Goal: Navigation & Orientation: Find specific page/section

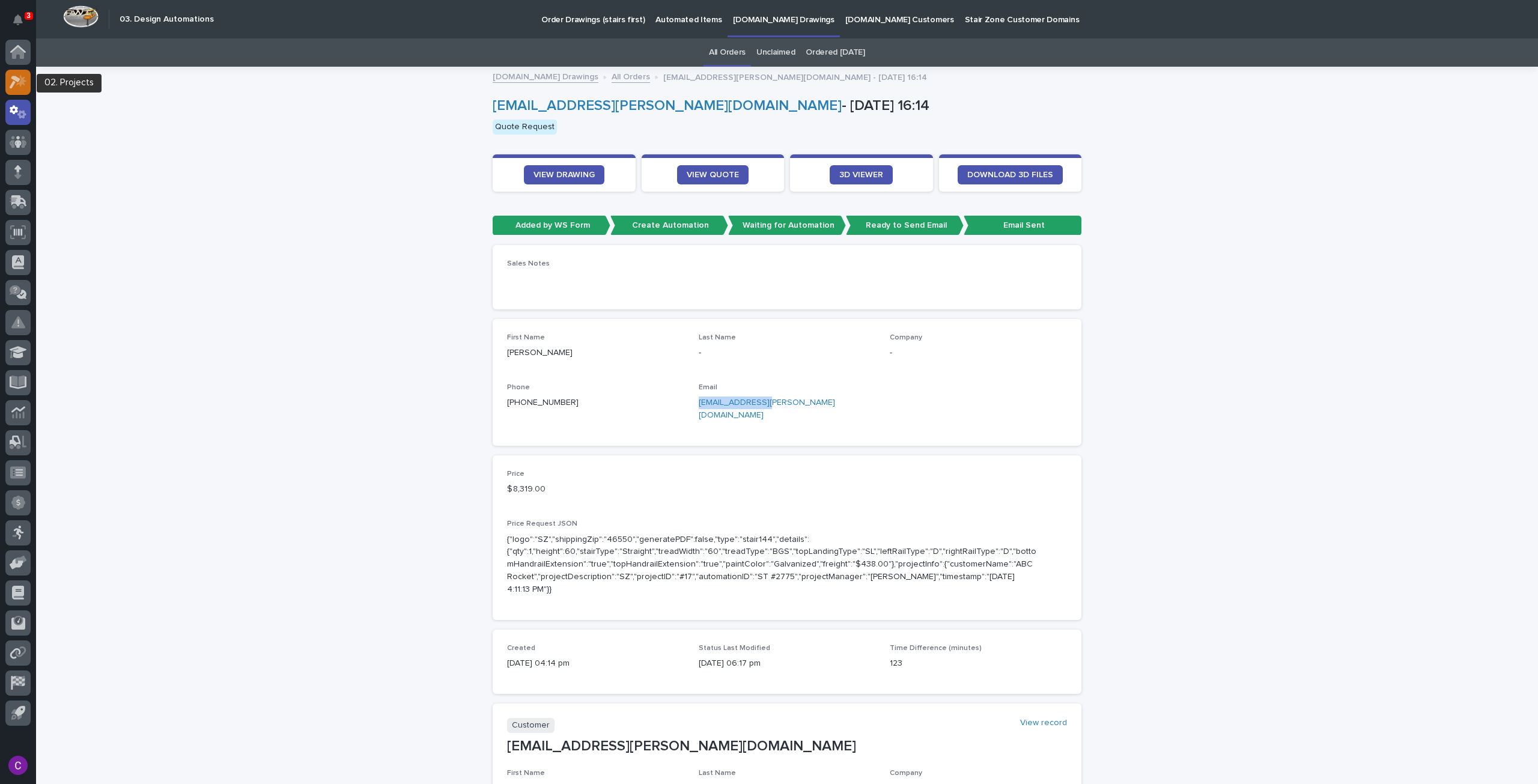
click at [21, 76] on icon at bounding box center [21, 80] width 10 height 12
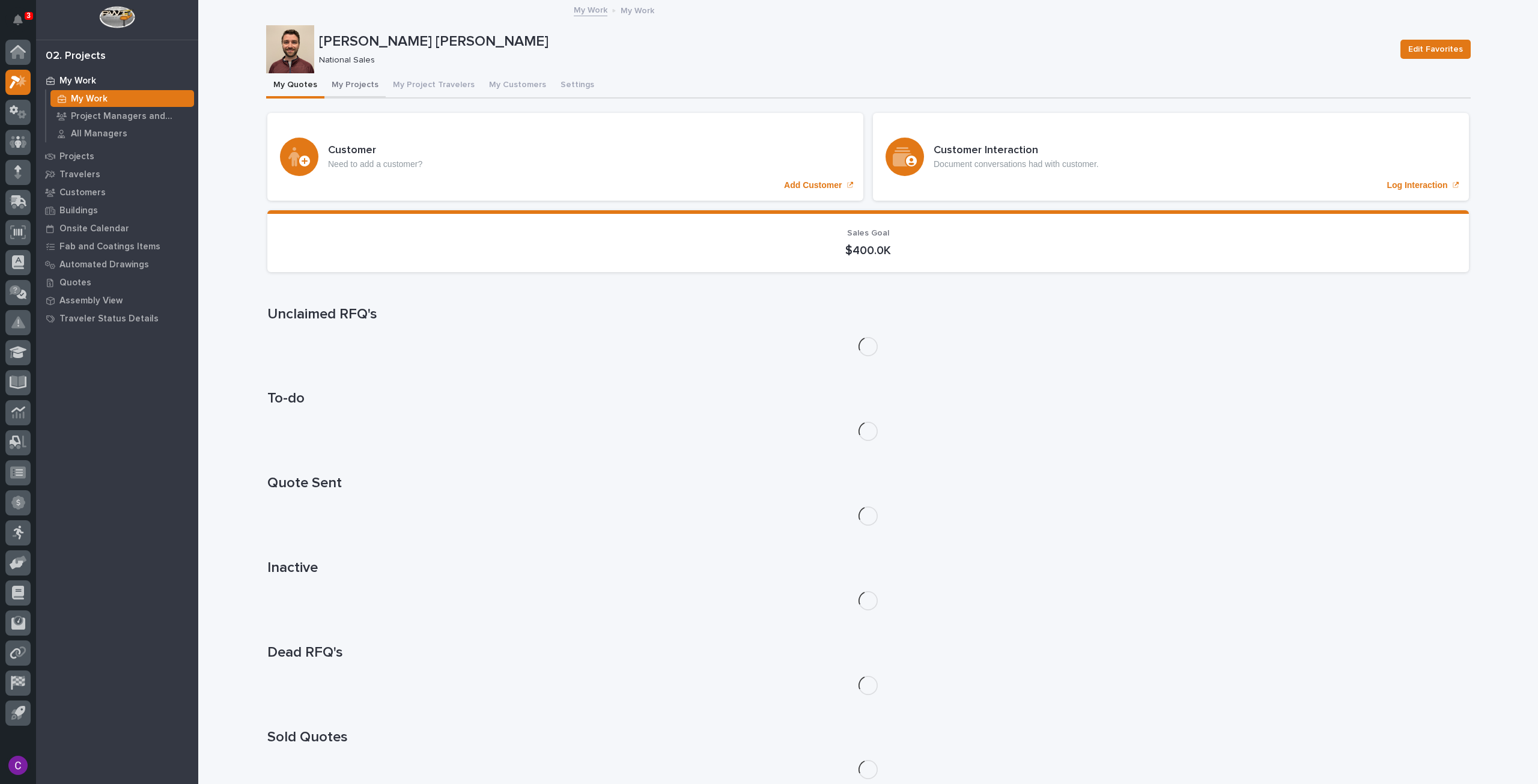
click at [345, 87] on button "My Projects" at bounding box center [355, 86] width 61 height 25
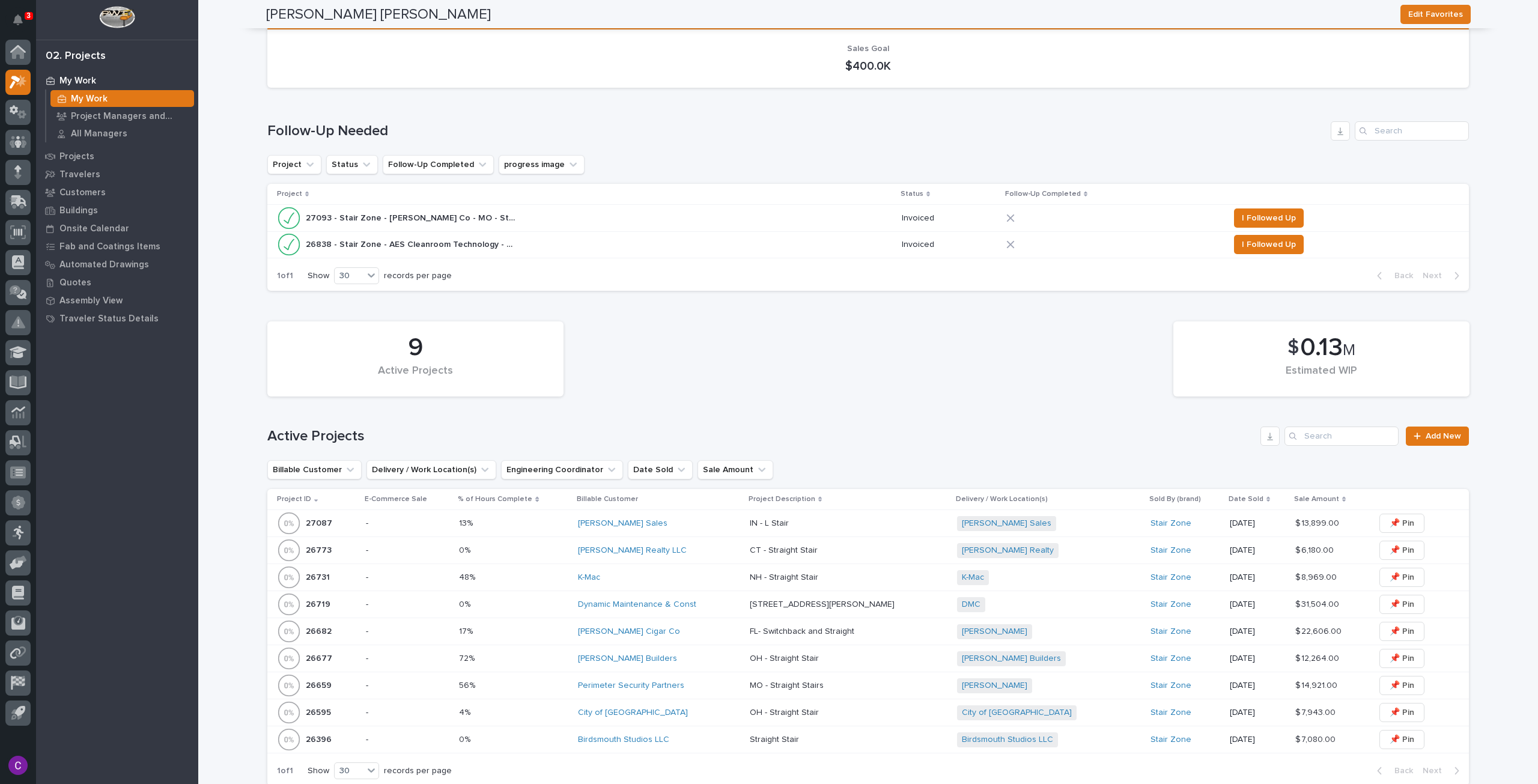
scroll to position [240, 0]
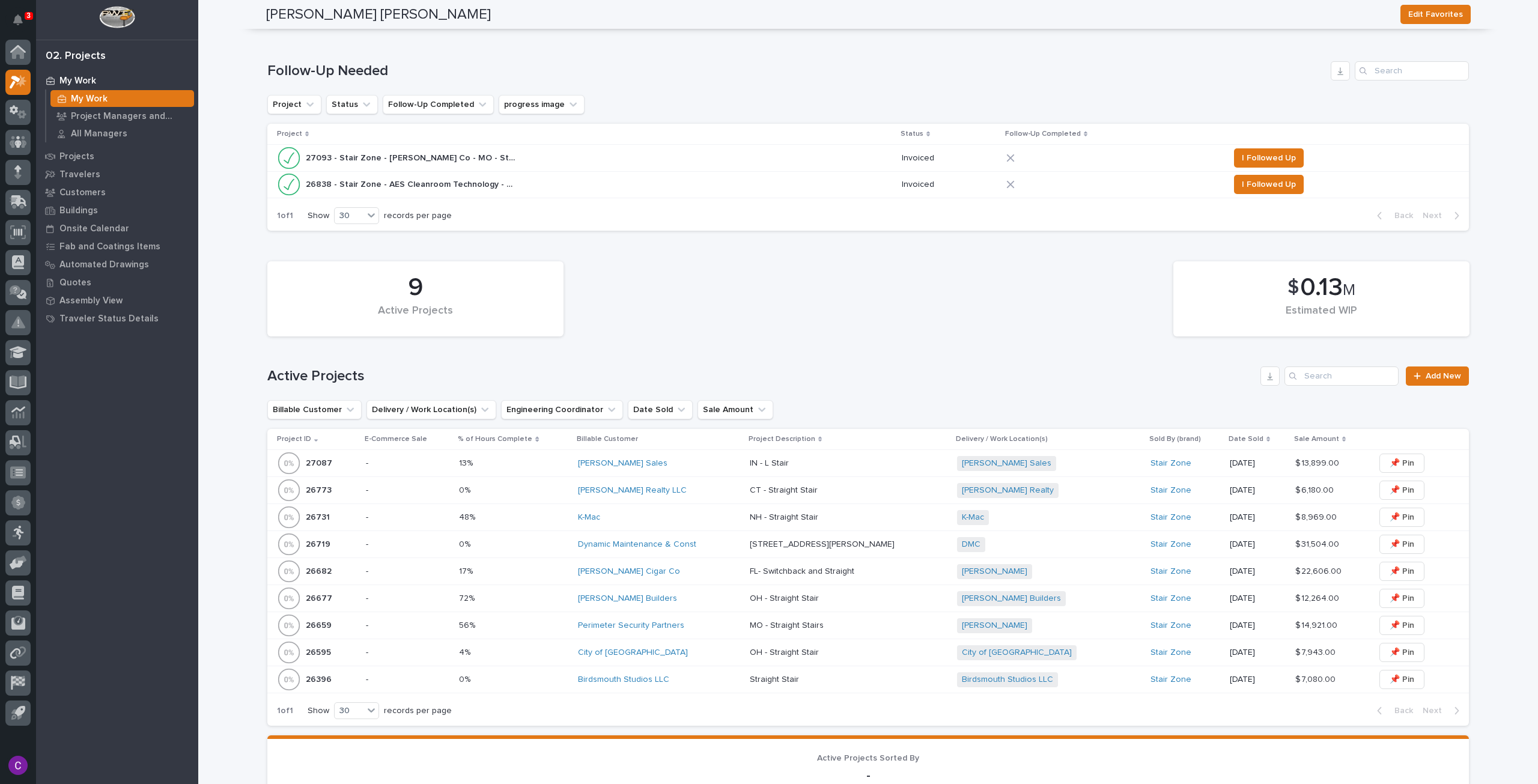
click at [716, 568] on div "[PERSON_NAME] Cigar Co" at bounding box center [659, 571] width 162 height 10
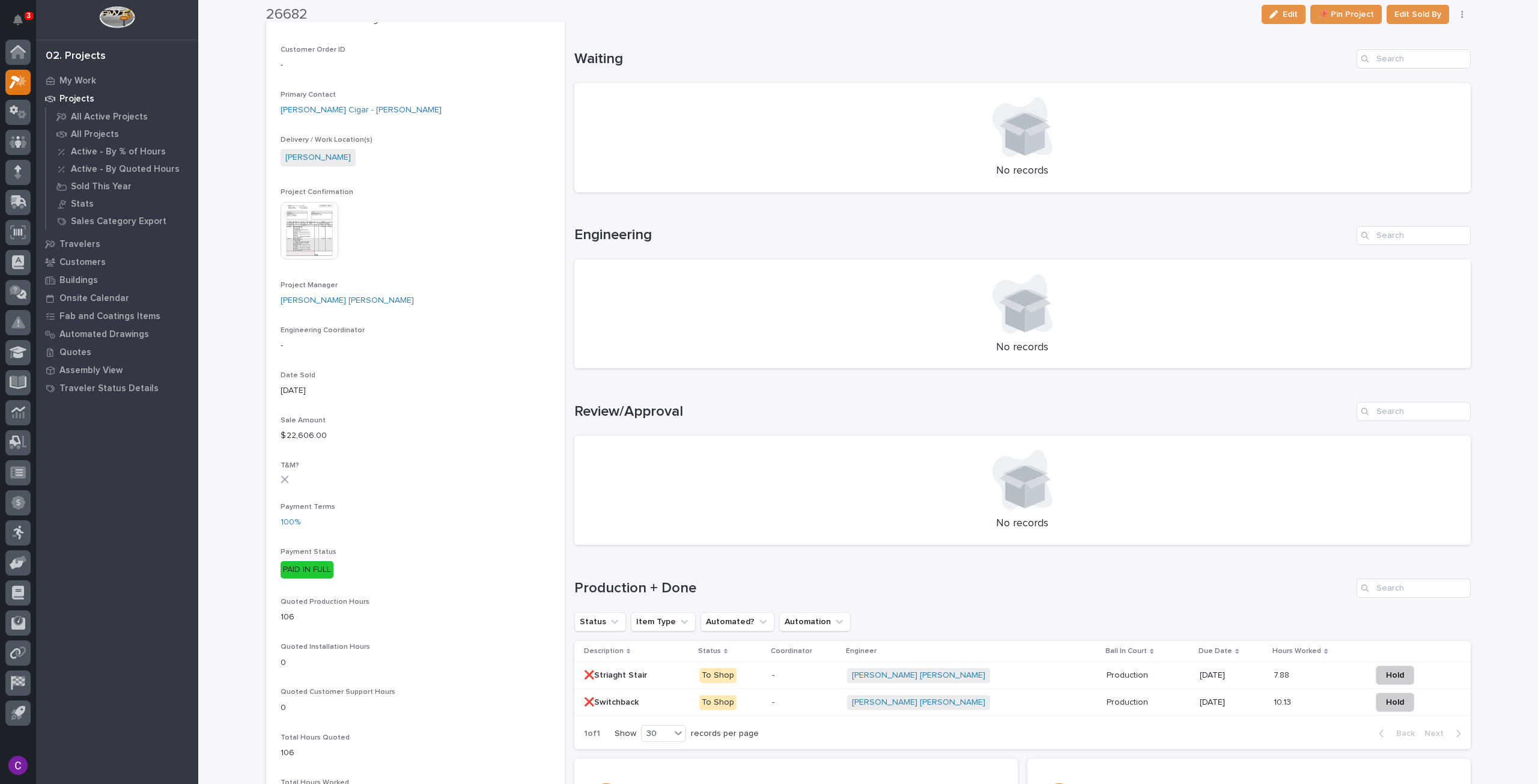
scroll to position [420, 0]
